Goal: Transaction & Acquisition: Purchase product/service

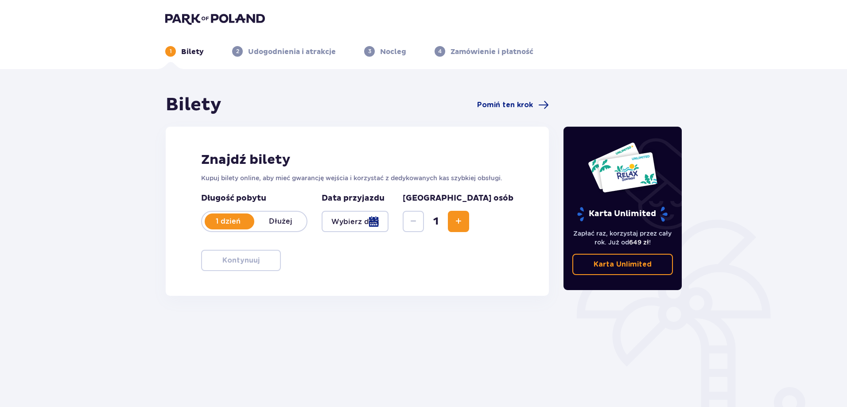
click at [497, 312] on div "Bilety Pomiń ten krok Znajdź bilety Kupuj bilety online, aby mieć gwarancję wej…" at bounding box center [357, 246] width 398 height 304
click at [388, 222] on div at bounding box center [355, 221] width 67 height 21
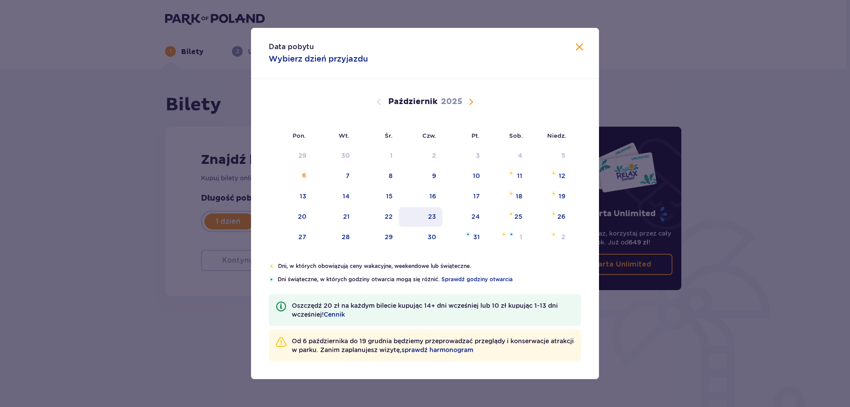
click at [434, 216] on div "23" at bounding box center [432, 216] width 8 height 9
type input "23.10.25"
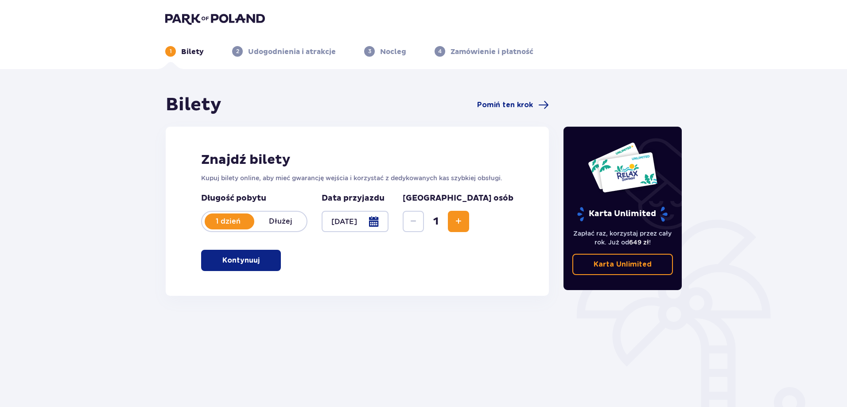
click at [519, 222] on div "Znajdź bilety Kupuj bilety online, aby mieć gwarancję wejścia i korzystać z ded…" at bounding box center [357, 211] width 383 height 169
click at [464, 221] on span "Zwiększ" at bounding box center [458, 221] width 11 height 11
click at [264, 272] on div "Znajdź bilety Kupuj bilety online, aby mieć gwarancję wejścia i korzystać z ded…" at bounding box center [357, 211] width 383 height 169
click at [263, 265] on span "button" at bounding box center [261, 260] width 11 height 11
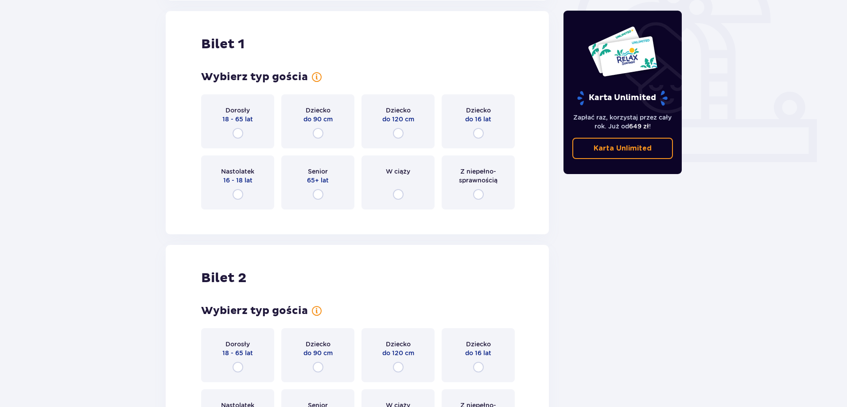
scroll to position [296, 0]
click at [242, 132] on input "radio" at bounding box center [238, 133] width 11 height 11
radio input "true"
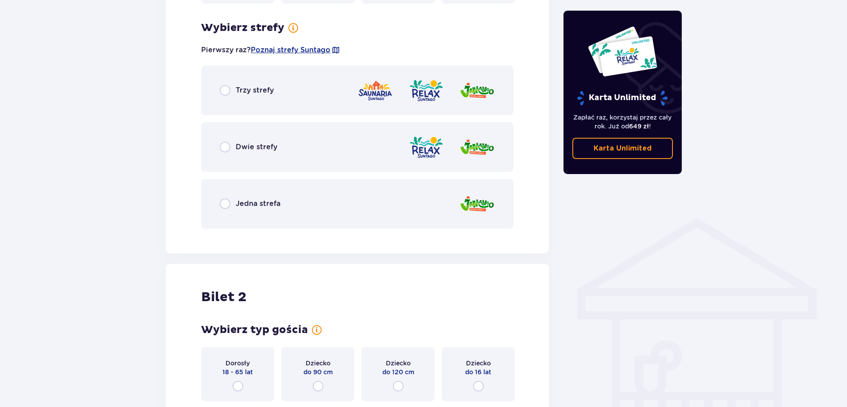
scroll to position [512, 0]
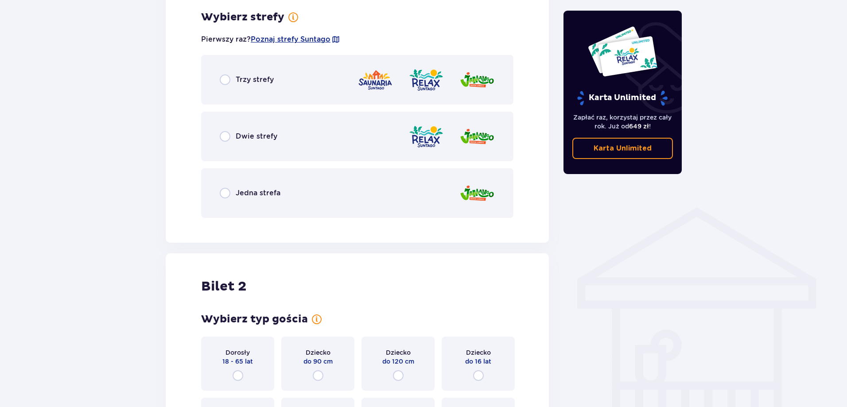
click at [238, 81] on span "Trzy strefy" at bounding box center [255, 80] width 38 height 10
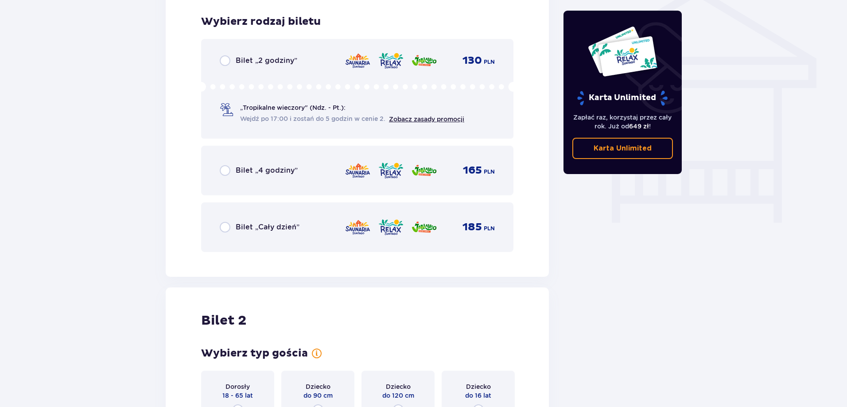
scroll to position [737, 0]
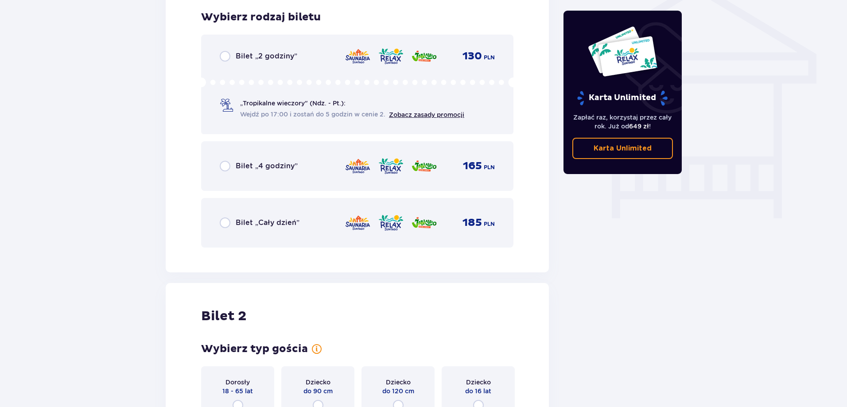
click at [230, 225] on input "radio" at bounding box center [225, 222] width 11 height 11
radio input "true"
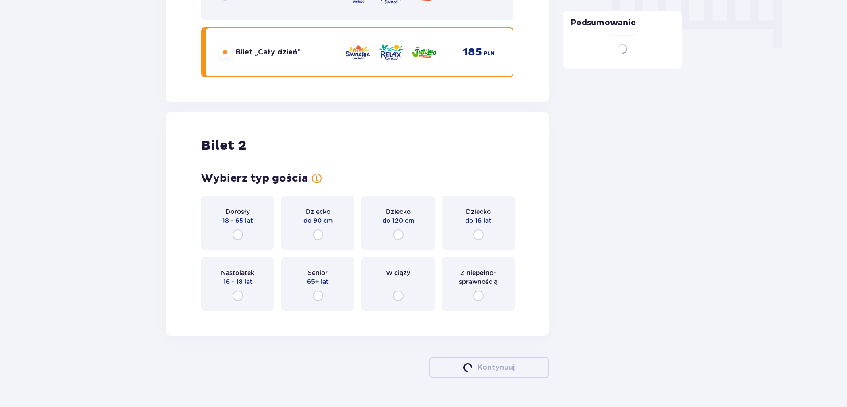
scroll to position [932, 0]
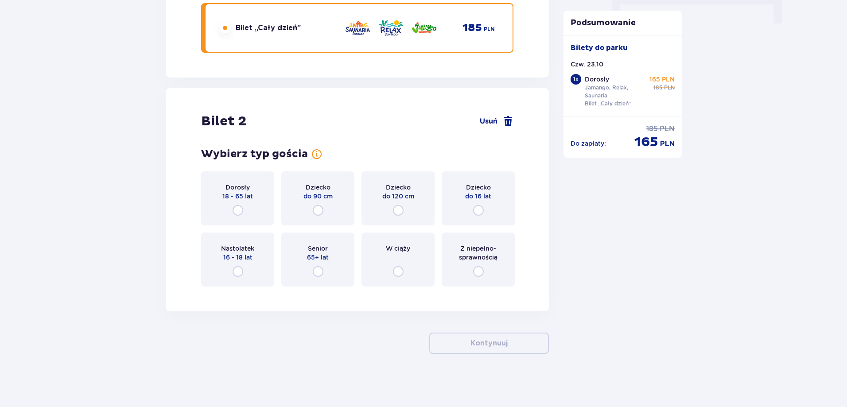
click at [235, 210] on input "radio" at bounding box center [238, 210] width 11 height 11
radio input "true"
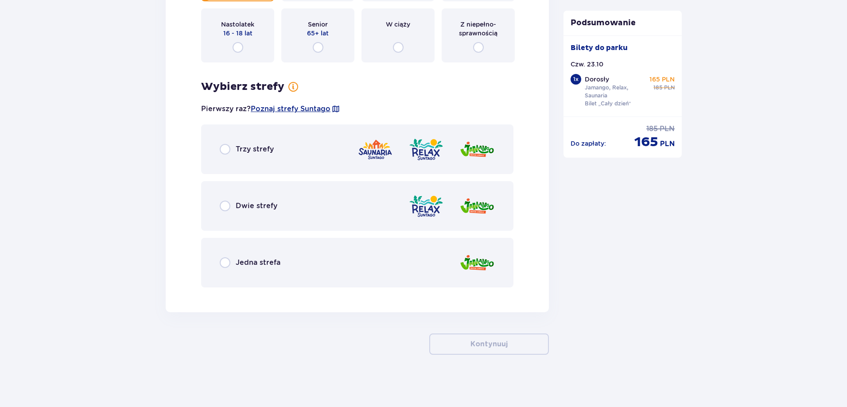
scroll to position [1157, 0]
click at [249, 146] on span "Trzy strefy" at bounding box center [255, 149] width 38 height 10
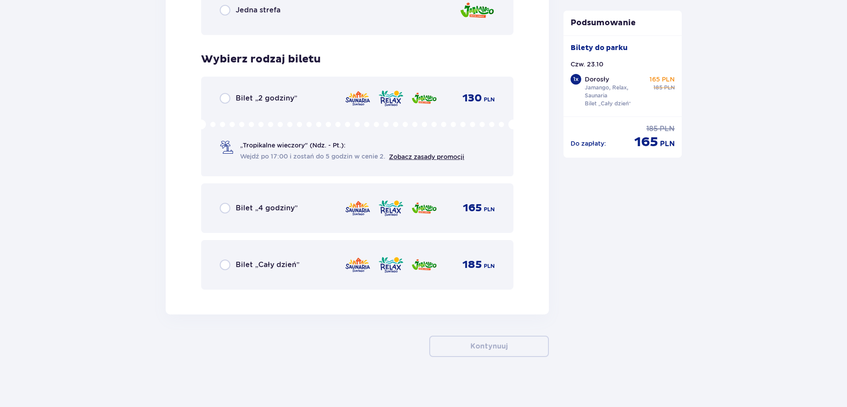
scroll to position [1412, 0]
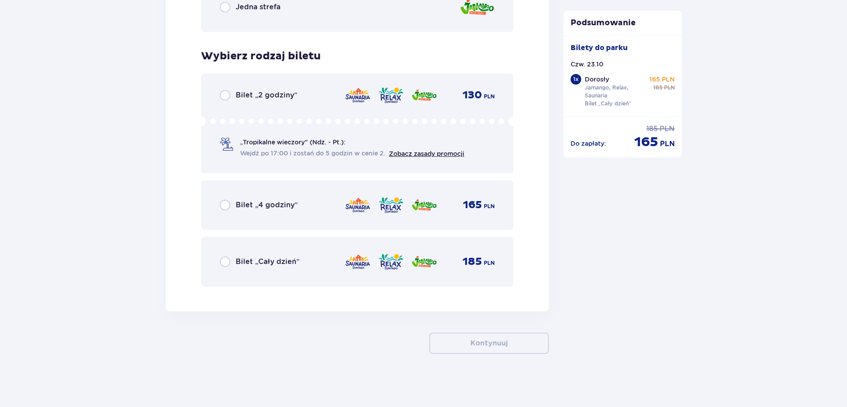
click at [293, 261] on span "Bilet „Cały dzień”" at bounding box center [268, 262] width 64 height 10
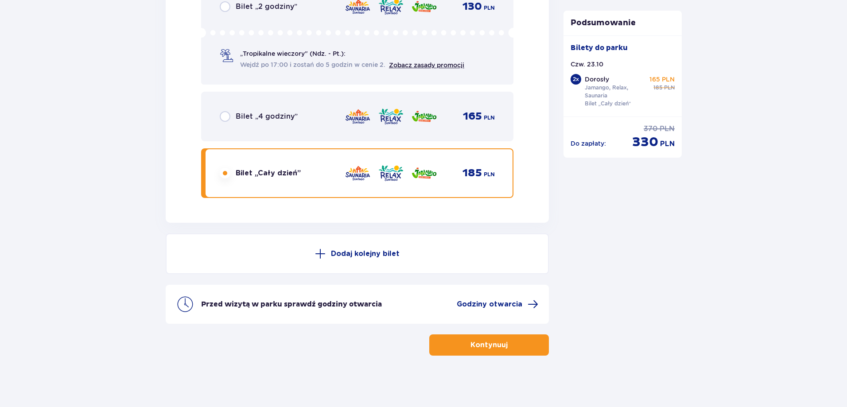
scroll to position [1502, 0]
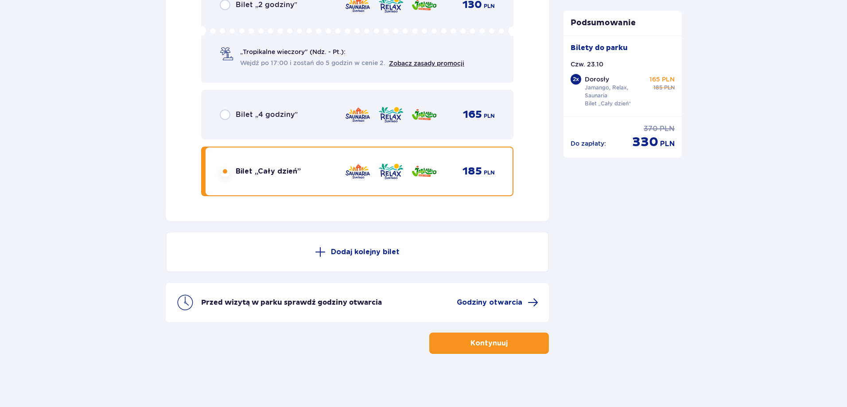
click at [455, 340] on button "Kontynuuj" at bounding box center [489, 343] width 120 height 21
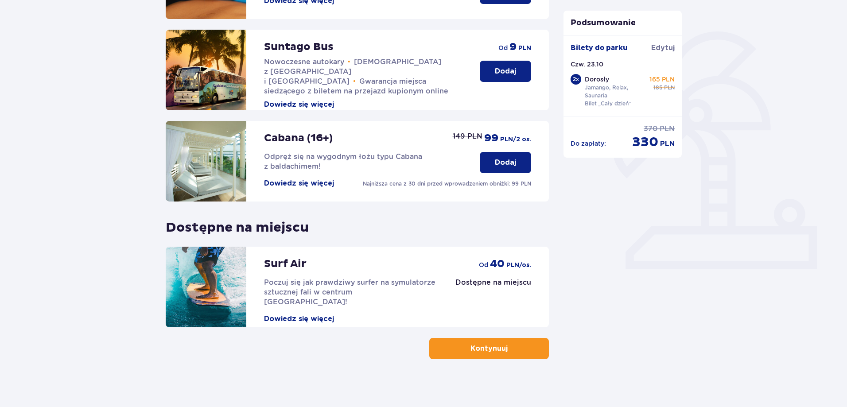
scroll to position [194, 0]
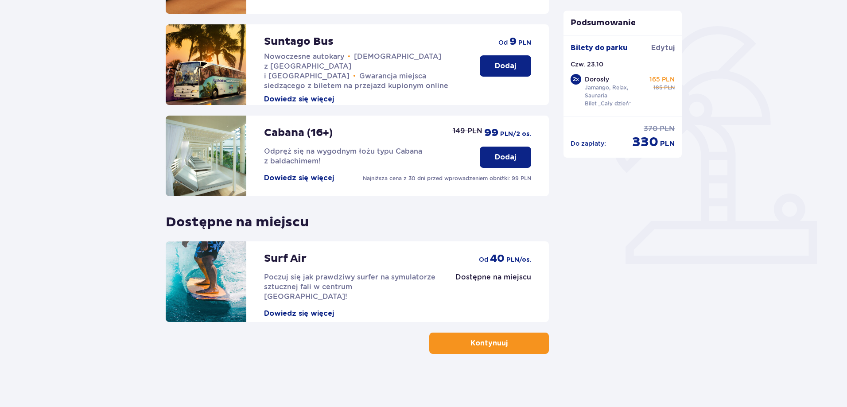
click at [498, 343] on p "Kontynuuj" at bounding box center [488, 343] width 37 height 10
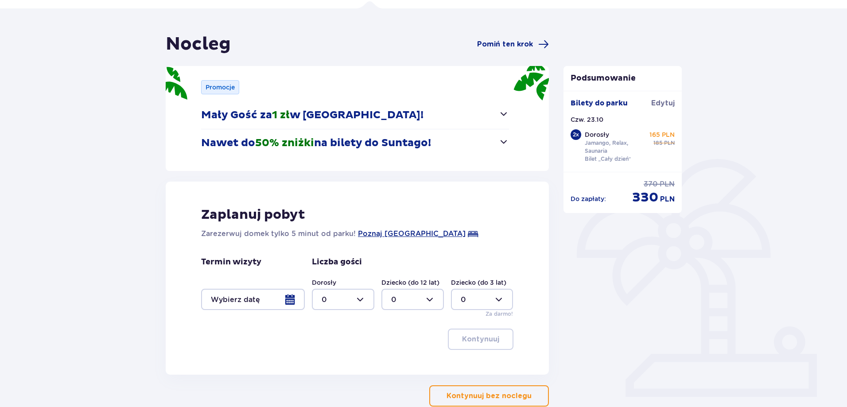
scroll to position [113, 0]
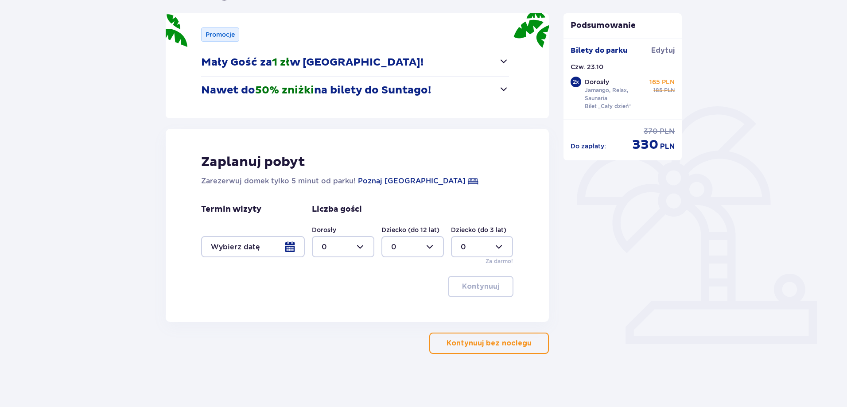
click at [472, 345] on p "Kontynuuj bez noclegu" at bounding box center [489, 343] width 85 height 10
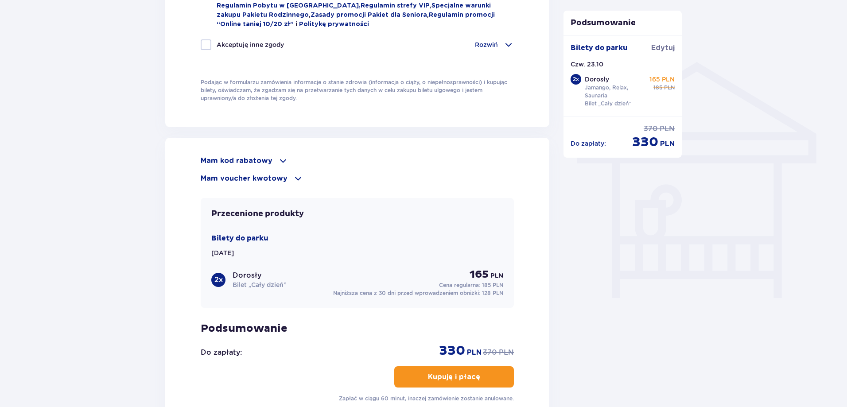
scroll to position [709, 0]
